Goal: Navigation & Orientation: Go to known website

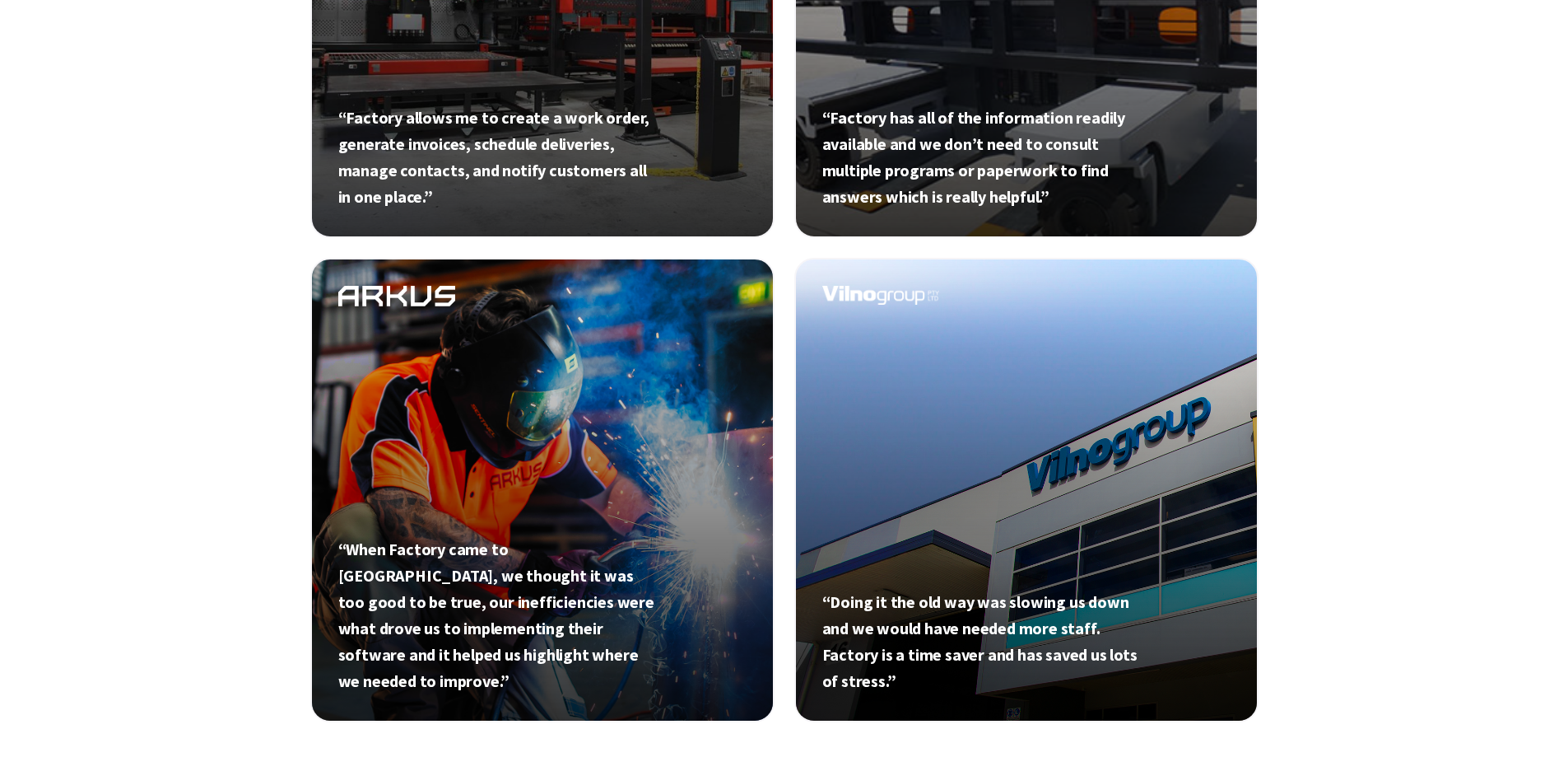
scroll to position [905, 0]
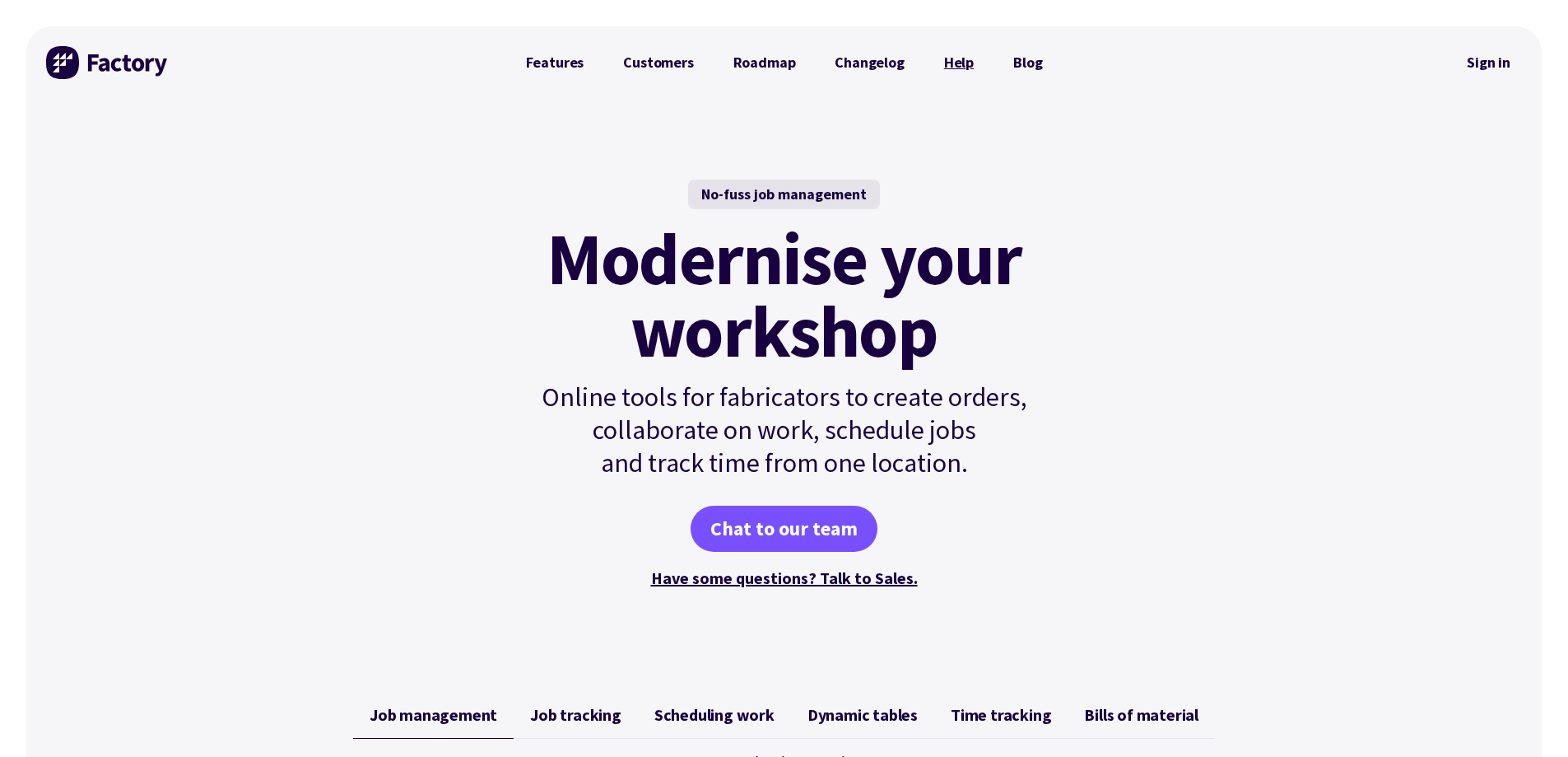
click at [948, 55] on link "Help" at bounding box center [959, 63] width 69 height 33
